Goal: Navigation & Orientation: Find specific page/section

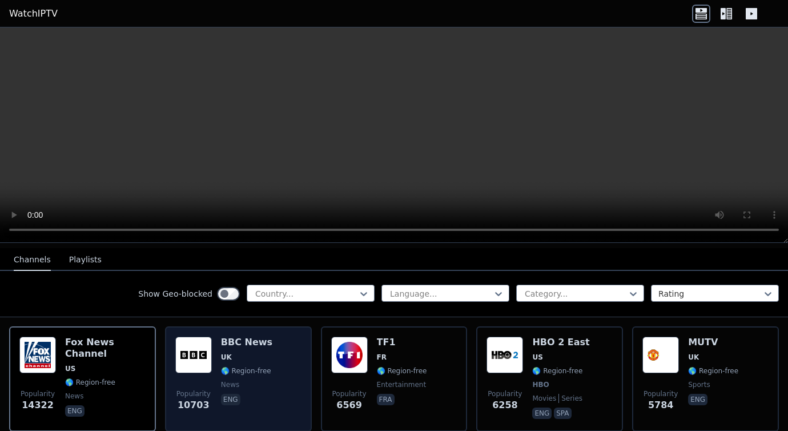
scroll to position [123, 0]
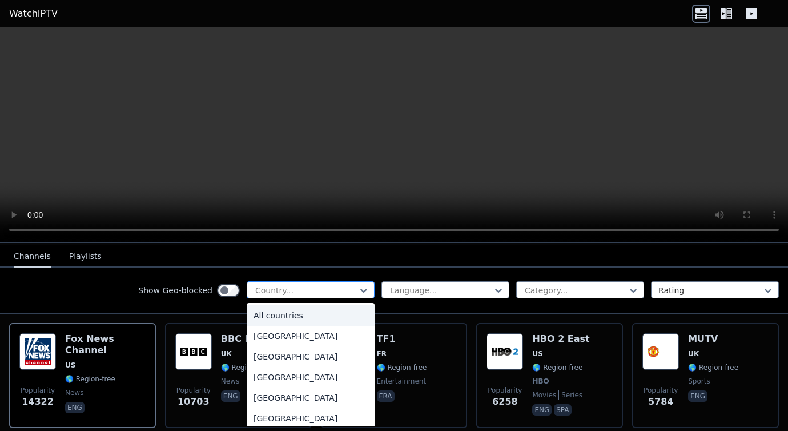
click at [341, 291] on div at bounding box center [306, 290] width 104 height 11
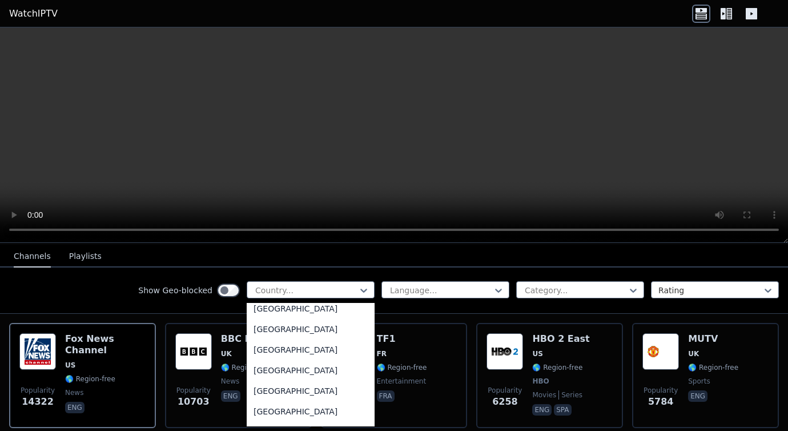
scroll to position [4041, 0]
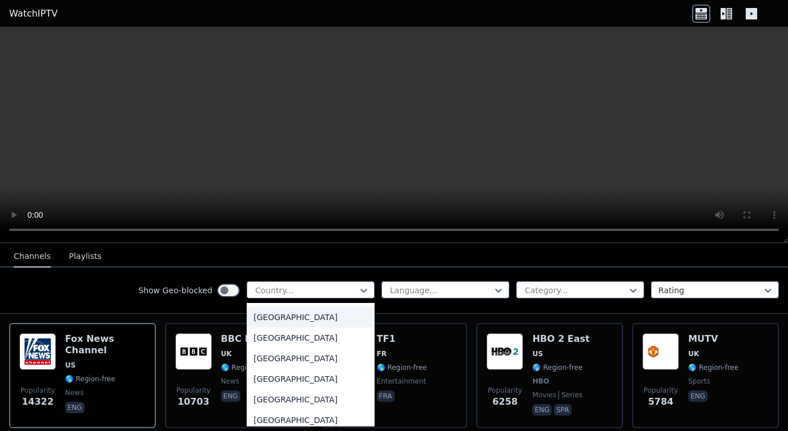
click at [281, 313] on div "[GEOGRAPHIC_DATA]" at bounding box center [311, 317] width 128 height 21
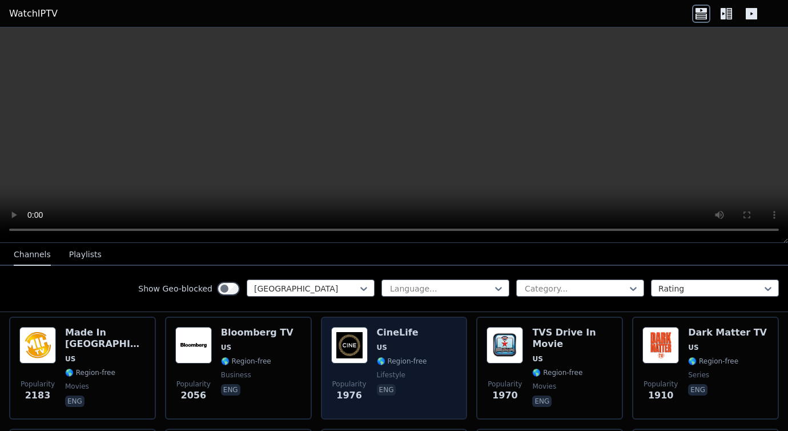
scroll to position [245, 0]
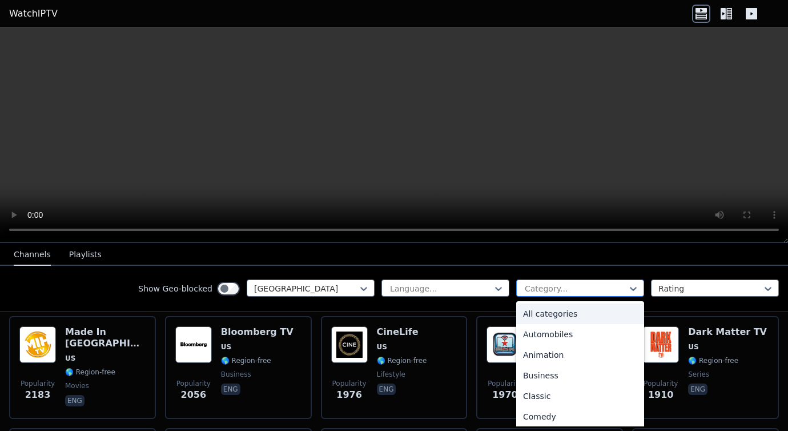
click at [582, 281] on div "Category..." at bounding box center [581, 287] width 128 height 17
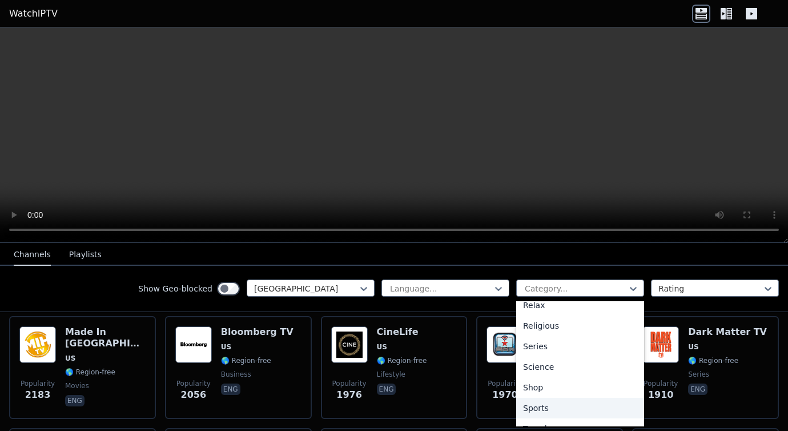
click at [535, 408] on div "Sports" at bounding box center [581, 408] width 128 height 21
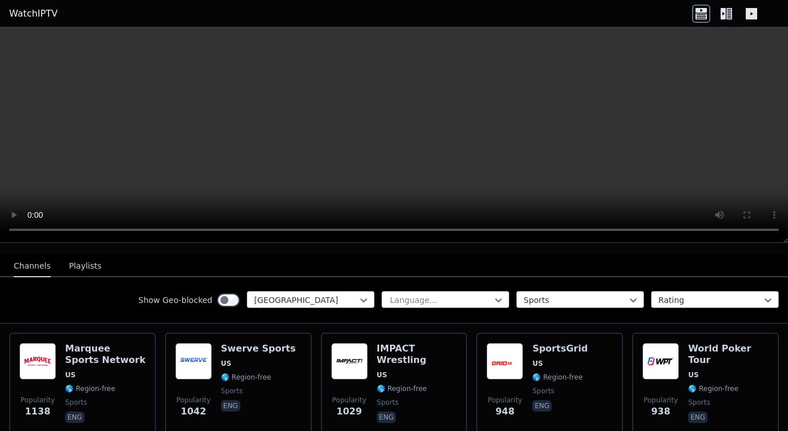
scroll to position [122, 0]
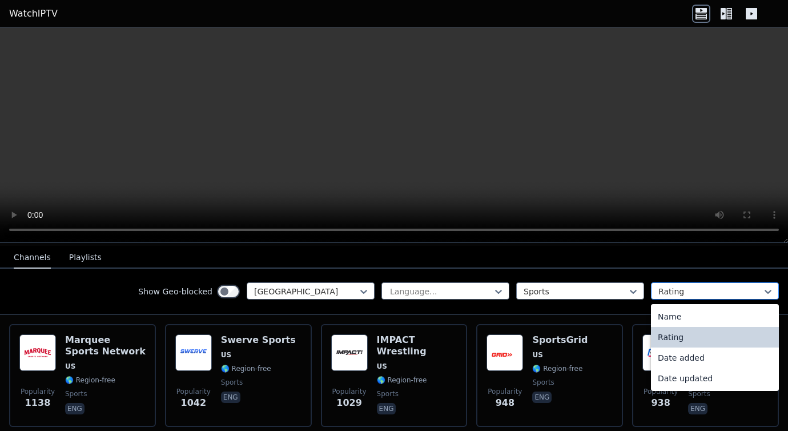
click at [714, 292] on div at bounding box center [711, 291] width 104 height 11
click at [678, 315] on div "Name" at bounding box center [715, 316] width 128 height 21
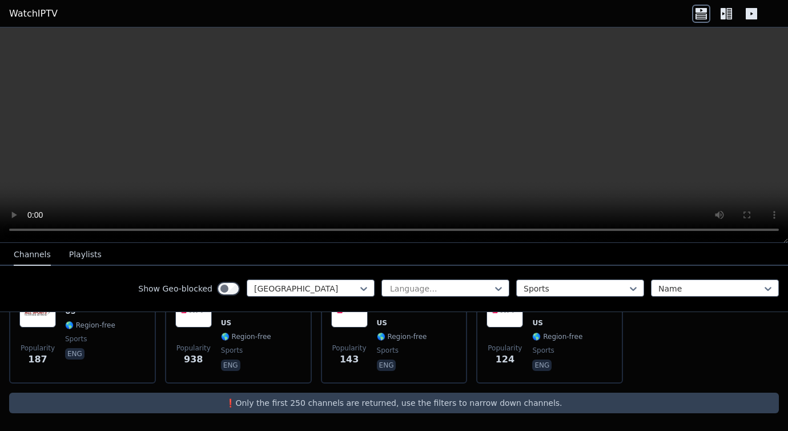
scroll to position [621, 0]
